Goal: Task Accomplishment & Management: Complete application form

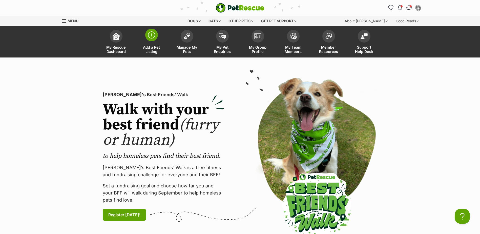
click at [152, 34] on img at bounding box center [151, 34] width 7 height 7
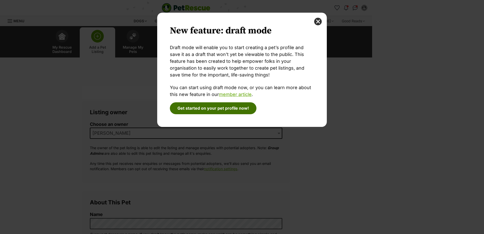
click at [213, 109] on button "Get started on your pet profile now!" at bounding box center [213, 108] width 87 height 12
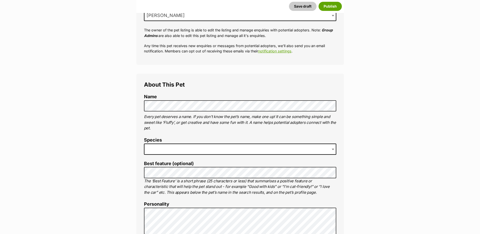
scroll to position [127, 0]
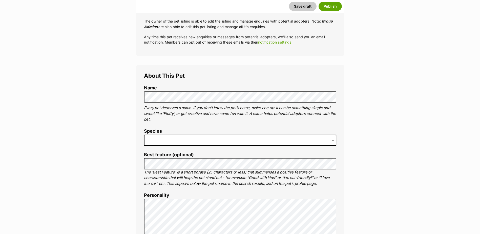
click at [169, 139] on span at bounding box center [240, 140] width 192 height 11
click at [177, 142] on span at bounding box center [240, 140] width 192 height 11
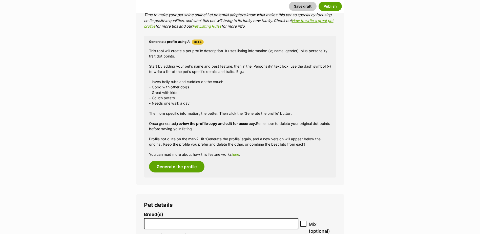
scroll to position [506, 0]
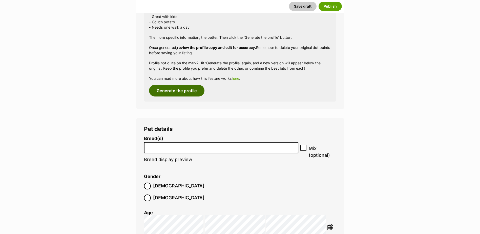
click at [175, 89] on button "Generate the profile" at bounding box center [176, 91] width 55 height 12
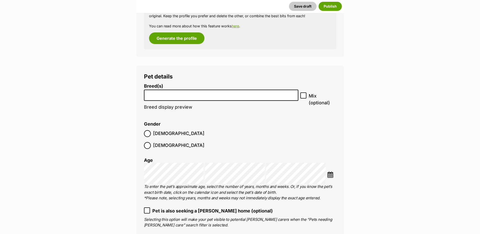
scroll to position [568, 0]
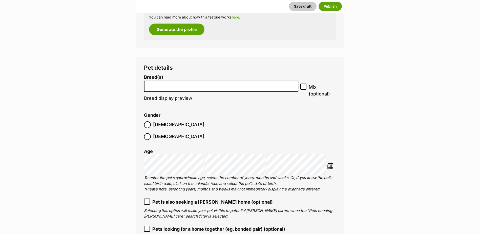
click at [167, 89] on li at bounding box center [221, 86] width 151 height 10
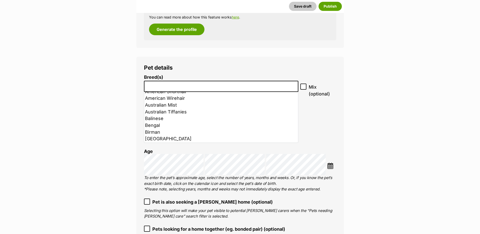
scroll to position [0, 0]
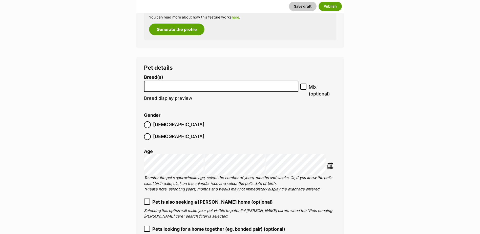
click at [303, 86] on icon at bounding box center [304, 87] width 4 height 4
click at [303, 86] on input "Mix (optional)" at bounding box center [303, 87] width 6 height 6
click at [164, 87] on input "search" at bounding box center [221, 85] width 151 height 5
click at [303, 85] on input "Mix (optional)" at bounding box center [303, 87] width 6 height 6
click at [304, 87] on icon at bounding box center [303, 87] width 3 height 2
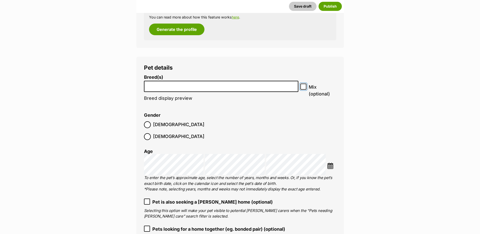
click at [304, 87] on input "Mix (optional)" at bounding box center [303, 87] width 6 height 6
checkbox input "true"
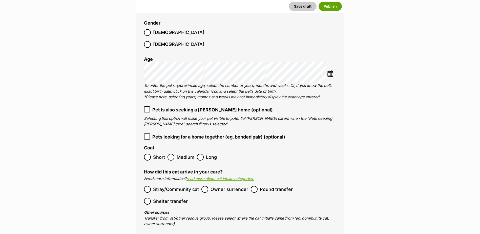
scroll to position [669, 0]
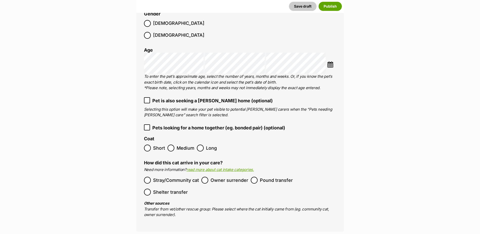
click at [148, 126] on icon at bounding box center [147, 128] width 4 height 4
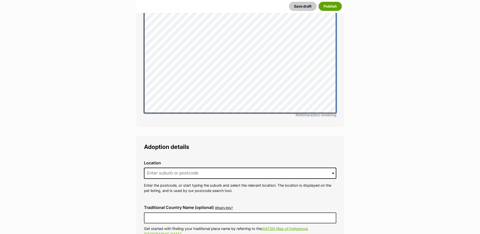
scroll to position [1124, 0]
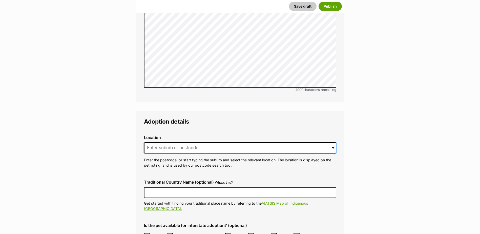
click at [177, 142] on input at bounding box center [240, 147] width 192 height 11
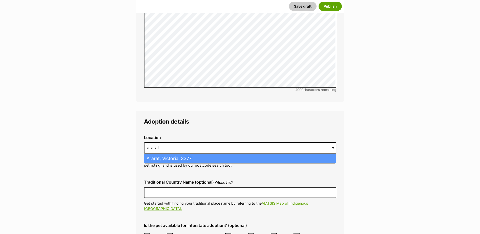
click at [172, 154] on li "Ararat, Victoria, 3377" at bounding box center [240, 159] width 192 height 10
type input "Ararat, Victoria, 3377"
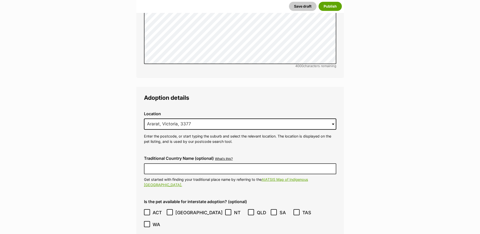
scroll to position [1175, 0]
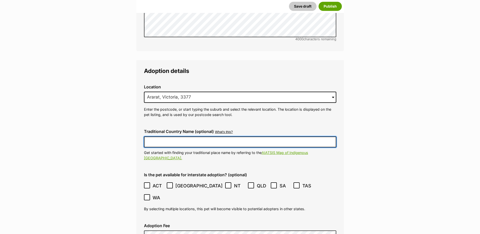
click at [184, 136] on input "Traditional Country Name (optional)" at bounding box center [240, 141] width 192 height 11
type input "Australia"
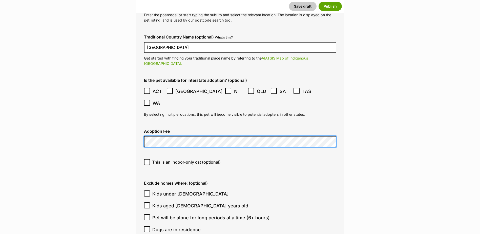
scroll to position [1302, 0]
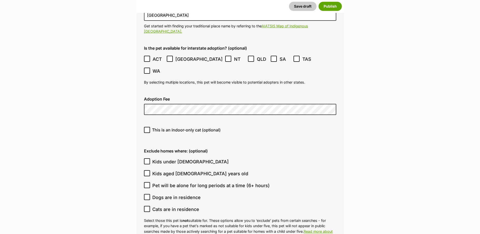
click at [147, 208] on icon at bounding box center [147, 209] width 3 height 2
click at [147, 206] on input "Cats are in residence" at bounding box center [147, 209] width 6 height 6
checkbox input "true"
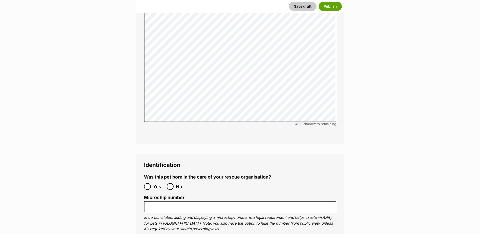
scroll to position [1631, 0]
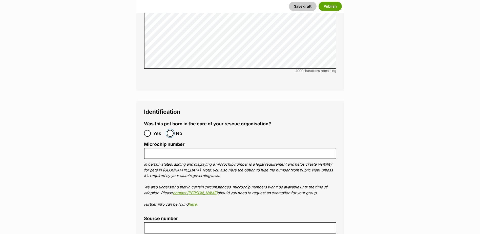
click at [171, 130] on input "No" at bounding box center [170, 133] width 7 height 7
radio input "true"
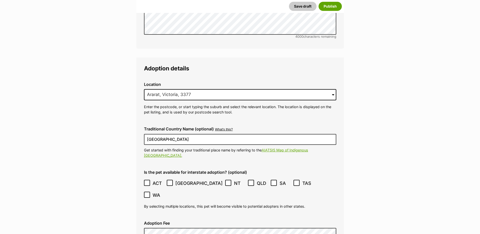
scroll to position [1150, 0]
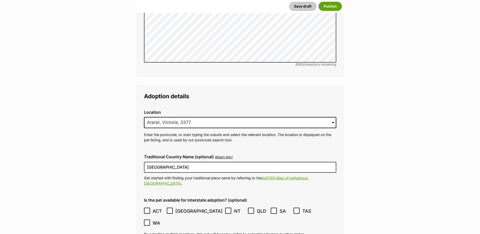
click at [146, 209] on icon at bounding box center [147, 211] width 4 height 4
click at [227, 209] on icon at bounding box center [229, 211] width 4 height 4
click at [249, 209] on icon at bounding box center [251, 211] width 4 height 4
click at [272, 209] on icon at bounding box center [274, 211] width 4 height 4
click at [295, 209] on icon at bounding box center [297, 211] width 4 height 4
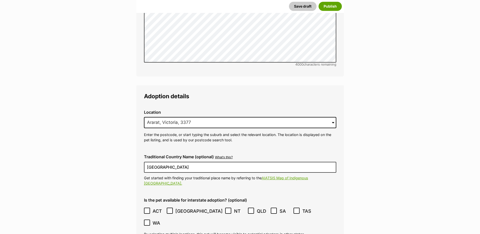
click at [149, 221] on icon at bounding box center [147, 223] width 4 height 4
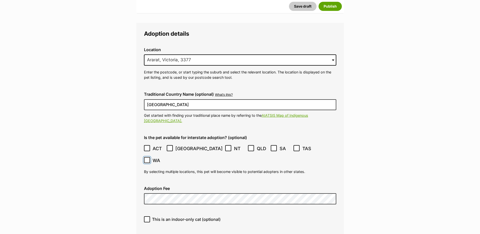
scroll to position [1226, 0]
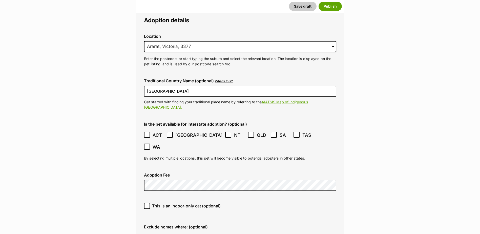
click at [170, 133] on icon at bounding box center [170, 135] width 4 height 4
click at [227, 133] on icon at bounding box center [228, 134] width 3 height 2
click at [249, 133] on icon at bounding box center [251, 135] width 4 height 4
click at [149, 145] on icon at bounding box center [147, 147] width 4 height 4
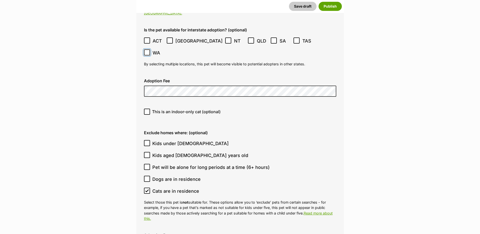
scroll to position [1327, 0]
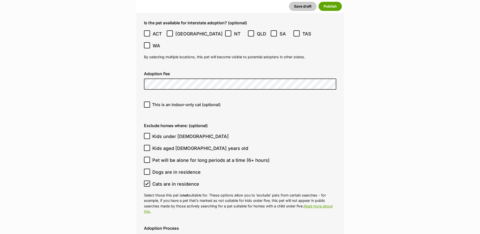
click at [148, 183] on icon at bounding box center [147, 184] width 3 height 2
click at [148, 180] on input "Cats are in residence" at bounding box center [147, 183] width 6 height 6
checkbox input "false"
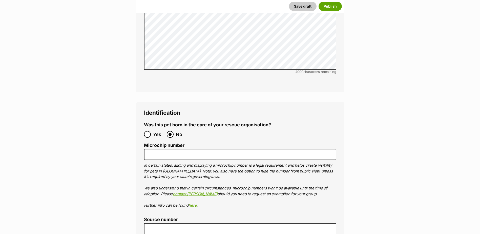
scroll to position [1631, 0]
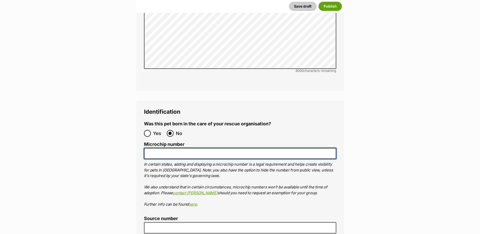
click at [173, 148] on input "Microchip number" at bounding box center [240, 153] width 192 height 11
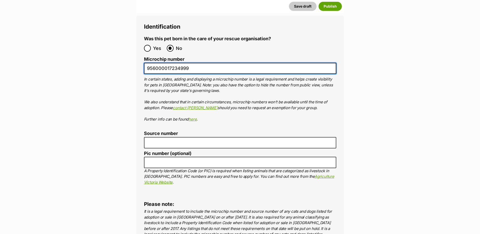
scroll to position [1732, 0]
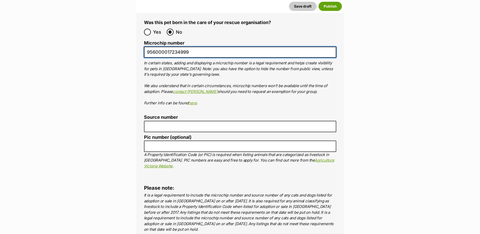
type input "956000017234999"
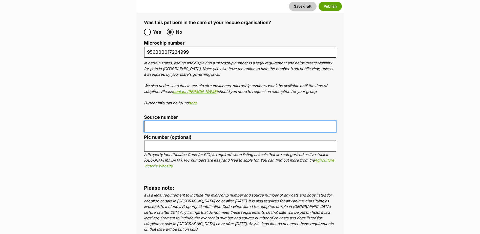
click at [166, 121] on input "Source number" at bounding box center [240, 126] width 192 height 11
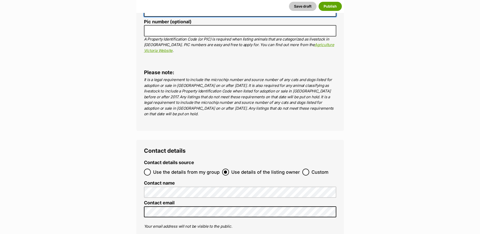
scroll to position [1884, 0]
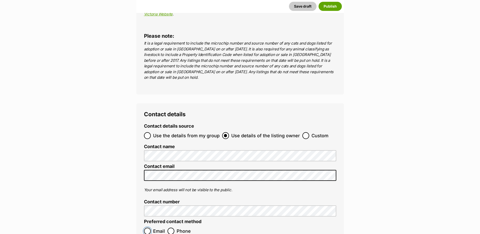
click at [147, 228] on input "Email" at bounding box center [147, 231] width 7 height 7
radio input "true"
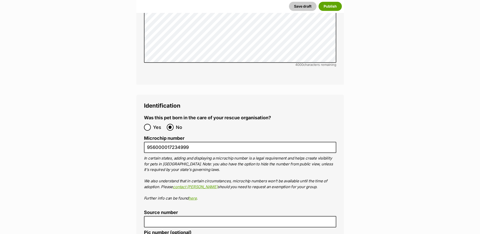
scroll to position [1681, 0]
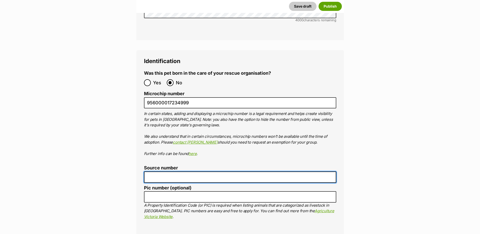
click at [180, 171] on input "Source number" at bounding box center [240, 176] width 192 height 11
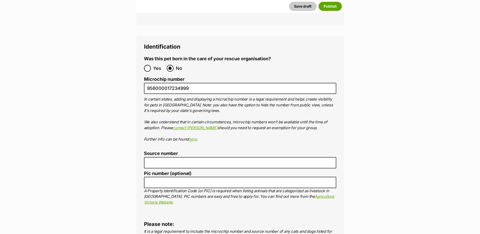
scroll to position [1732, 0]
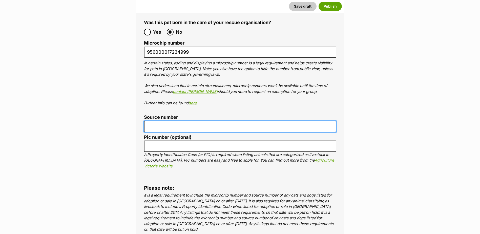
click at [163, 121] on input "Source number" at bounding box center [240, 126] width 192 height 11
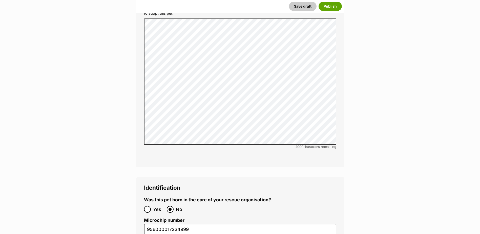
scroll to position [1453, 0]
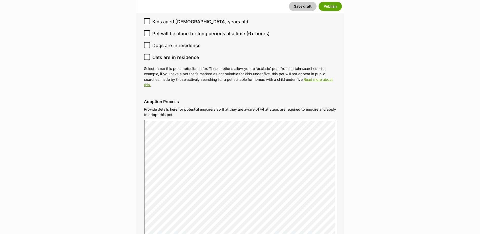
type input "BR101787"
drag, startPoint x: 126, startPoint y: 94, endPoint x: 365, endPoint y: 81, distance: 238.8
drag, startPoint x: 365, startPoint y: 81, endPoint x: 365, endPoint y: 76, distance: 4.9
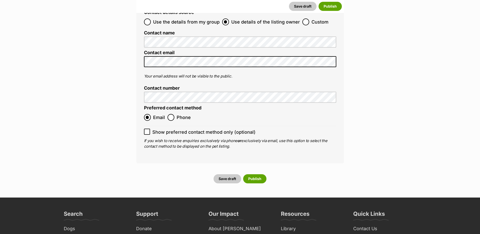
scroll to position [2010, 0]
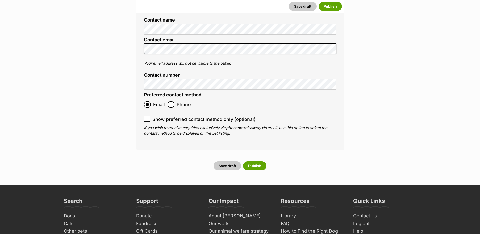
click at [146, 118] on icon at bounding box center [147, 119] width 3 height 2
click at [146, 116] on input "Show preferred contact method only (optional)" at bounding box center [147, 119] width 6 height 6
checkbox input "true"
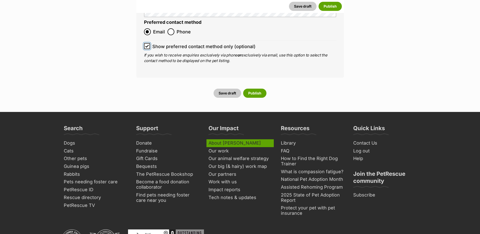
scroll to position [2086, 0]
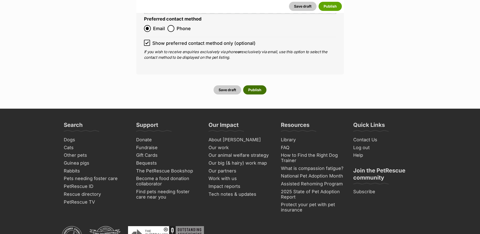
click at [254, 85] on button "Publish" at bounding box center [254, 89] width 23 height 9
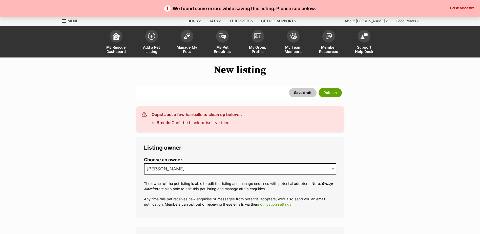
select select
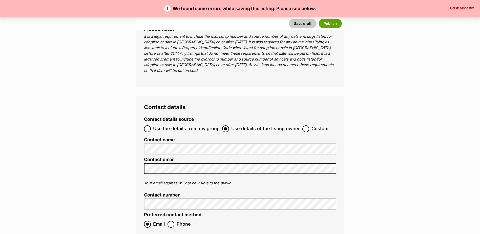
scroll to position [1949, 0]
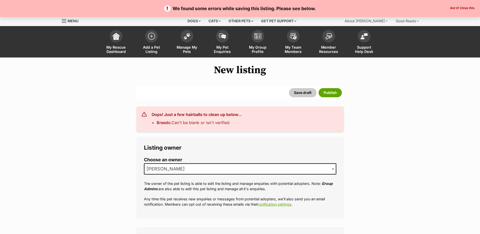
select select
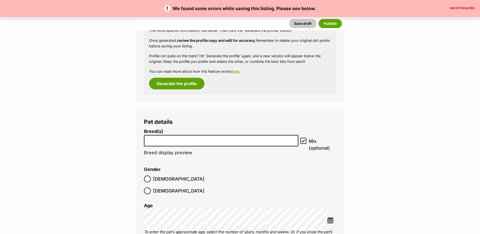
scroll to position [557, 0]
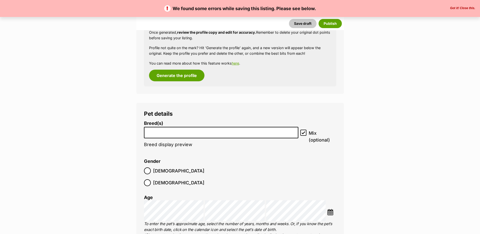
click at [177, 133] on input "search" at bounding box center [221, 131] width 151 height 5
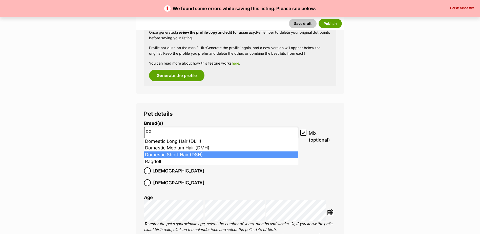
type input "do"
select select "252102"
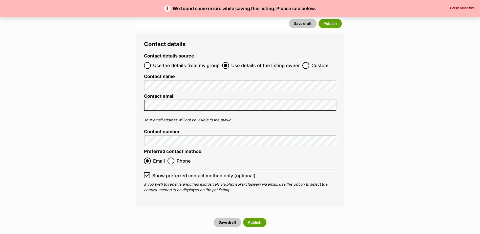
scroll to position [1974, 0]
click at [257, 218] on button "Publish" at bounding box center [254, 222] width 23 height 9
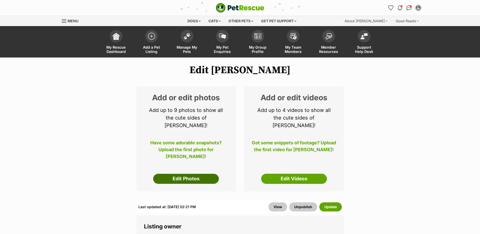
click at [191, 174] on link "Edit Photos" at bounding box center [186, 179] width 66 height 10
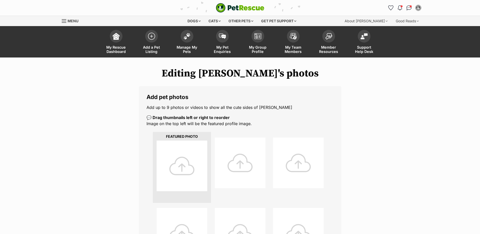
drag, startPoint x: 177, startPoint y: 159, endPoint x: 80, endPoint y: 106, distance: 110.1
click at [80, 106] on div "Editing Tom's photos Add pet photos Add up to 9 photos or videos to show all th…" at bounding box center [240, 229] width 372 height 323
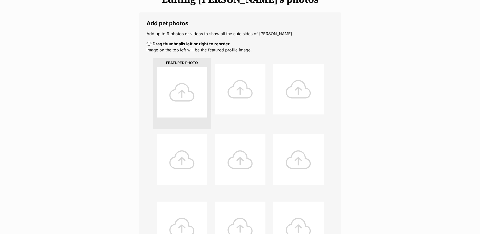
scroll to position [76, 0]
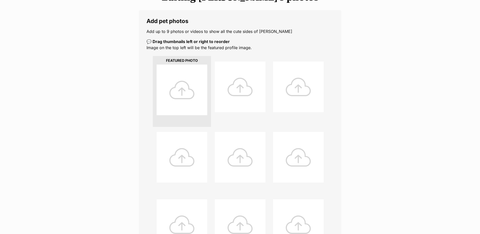
click at [169, 82] on div at bounding box center [182, 90] width 51 height 51
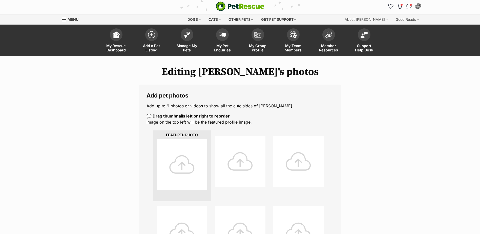
scroll to position [0, 0]
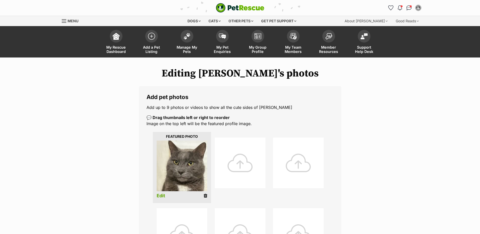
drag, startPoint x: 245, startPoint y: 166, endPoint x: 232, endPoint y: 162, distance: 13.5
click at [232, 162] on div at bounding box center [240, 162] width 51 height 51
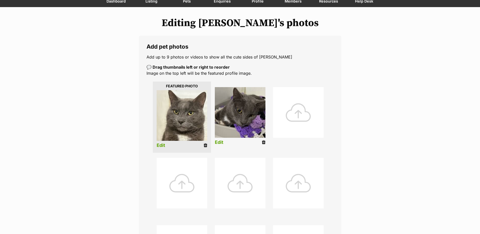
scroll to position [51, 0]
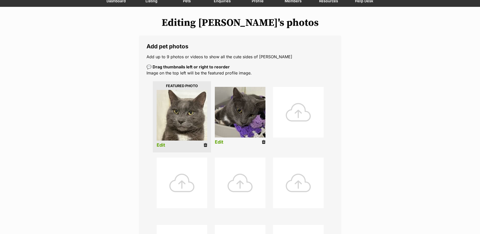
drag, startPoint x: 264, startPoint y: 142, endPoint x: 268, endPoint y: 15, distance: 126.9
click at [264, 142] on icon at bounding box center [264, 142] width 4 height 5
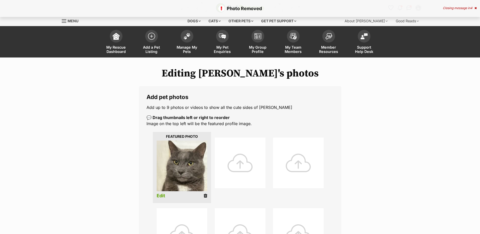
click at [205, 195] on icon at bounding box center [206, 195] width 4 height 5
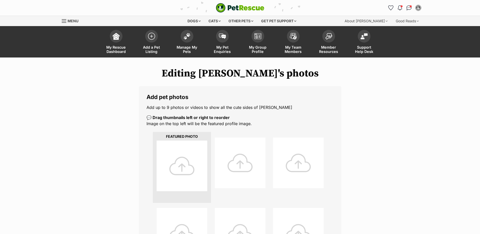
drag, startPoint x: 187, startPoint y: 145, endPoint x: 187, endPoint y: 155, distance: 10.1
click at [187, 155] on div at bounding box center [182, 165] width 51 height 51
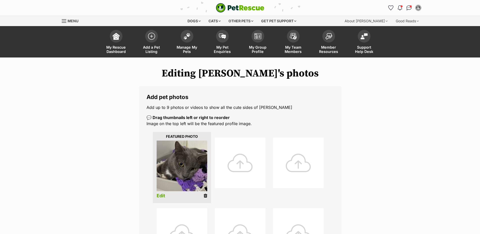
click at [236, 163] on div at bounding box center [240, 162] width 51 height 51
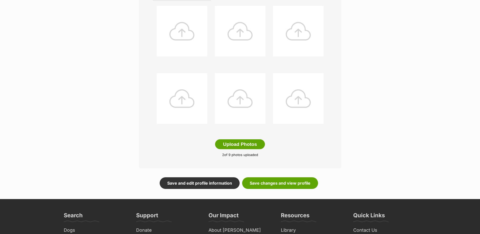
scroll to position [203, 0]
click at [241, 143] on button "Upload Photos" at bounding box center [240, 144] width 50 height 10
click at [288, 183] on link "Save changes and view profile" at bounding box center [280, 183] width 76 height 12
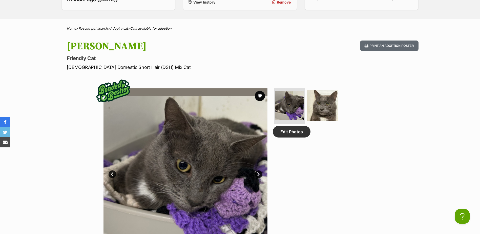
scroll to position [177, 0]
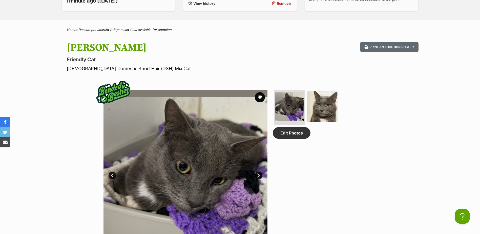
drag, startPoint x: 139, startPoint y: 109, endPoint x: 219, endPoint y: 57, distance: 95.4
click at [219, 57] on p "Friendly Cat" at bounding box center [174, 59] width 214 height 7
click at [384, 47] on button "Print an adoption poster" at bounding box center [389, 47] width 58 height 10
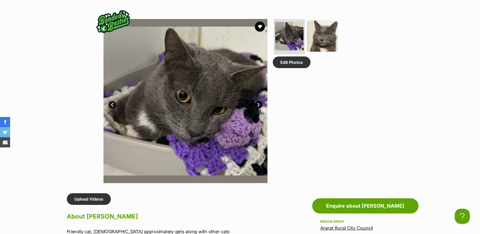
scroll to position [253, 0]
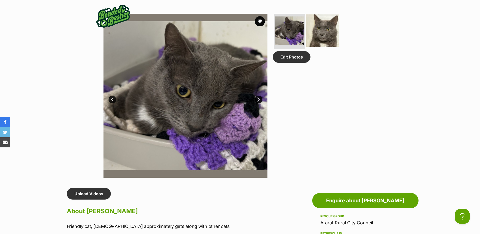
click at [329, 30] on img at bounding box center [322, 30] width 33 height 33
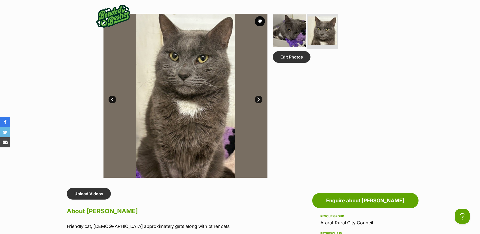
click at [286, 34] on img at bounding box center [289, 30] width 33 height 33
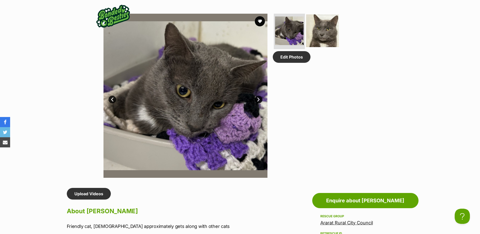
click at [321, 34] on img at bounding box center [322, 30] width 33 height 33
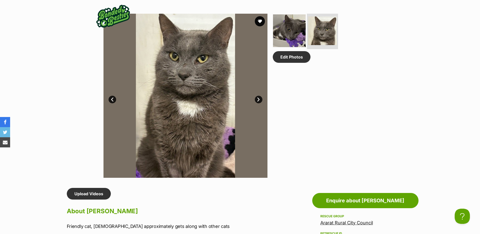
click at [289, 32] on img at bounding box center [289, 30] width 33 height 33
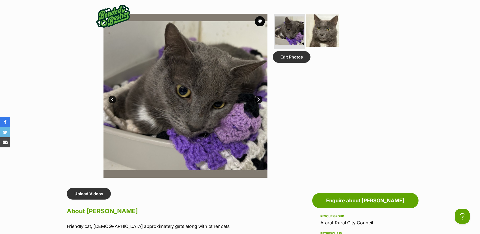
click at [327, 32] on img at bounding box center [322, 30] width 33 height 33
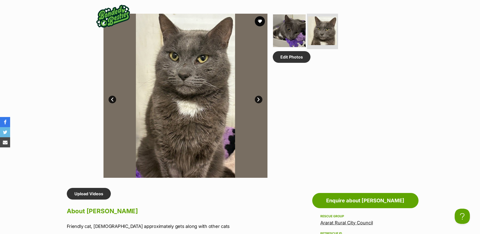
click at [287, 32] on img at bounding box center [289, 30] width 33 height 33
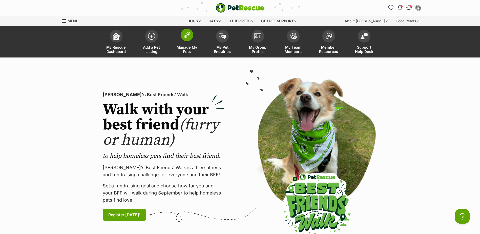
click at [191, 40] on link "Manage My Pets" at bounding box center [186, 42] width 35 height 30
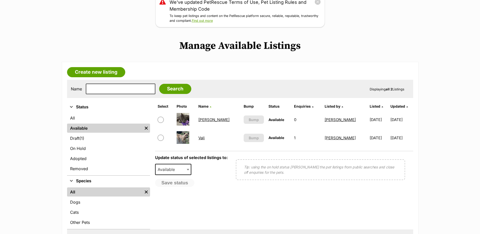
scroll to position [76, 0]
click at [204, 118] on link "[PERSON_NAME]" at bounding box center [213, 119] width 31 height 5
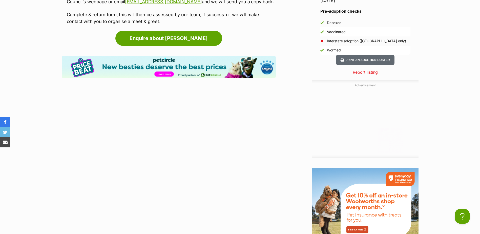
scroll to position [0, 72]
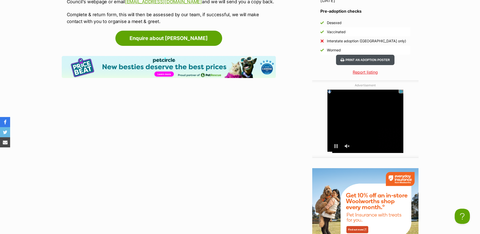
click at [361, 58] on button "Print an adoption poster" at bounding box center [365, 60] width 58 height 10
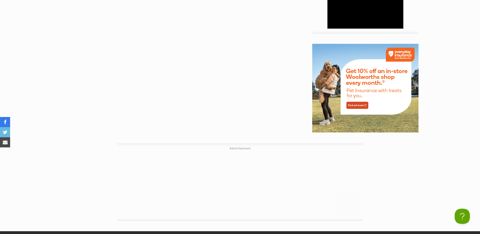
scroll to position [759, 0]
